Goal: Information Seeking & Learning: Learn about a topic

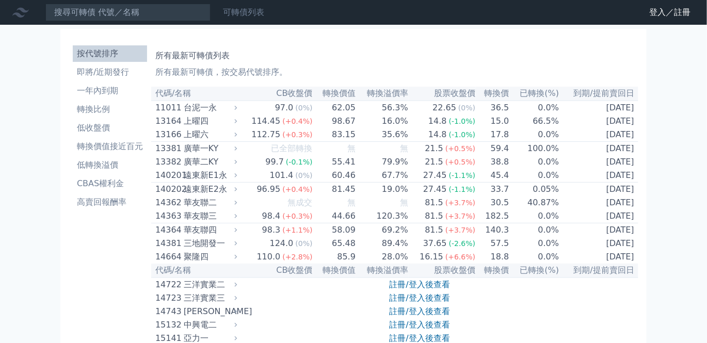
click at [241, 12] on link "可轉債列表" at bounding box center [243, 12] width 41 height 10
click at [97, 90] on li "一年內到期" at bounding box center [110, 91] width 74 height 12
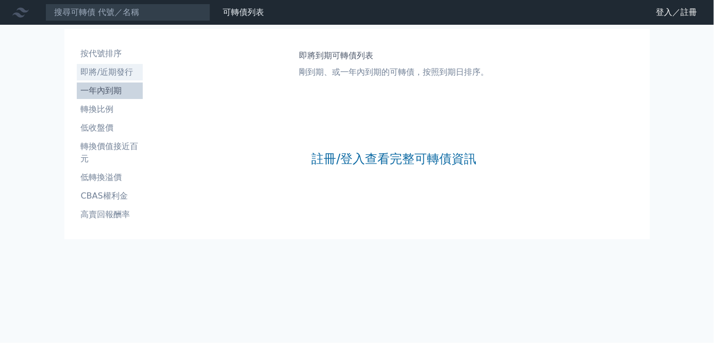
click at [99, 68] on li "即將/近期發行" at bounding box center [110, 72] width 66 height 12
